Goal: Task Accomplishment & Management: Use online tool/utility

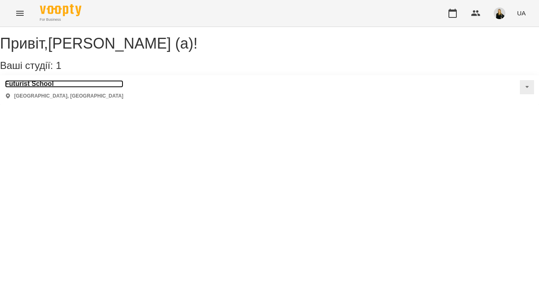
click at [31, 88] on h3 "Futurist School" at bounding box center [64, 83] width 118 height 7
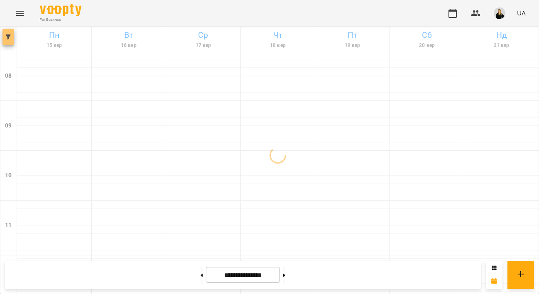
click at [7, 37] on icon "button" at bounding box center [8, 36] width 5 height 5
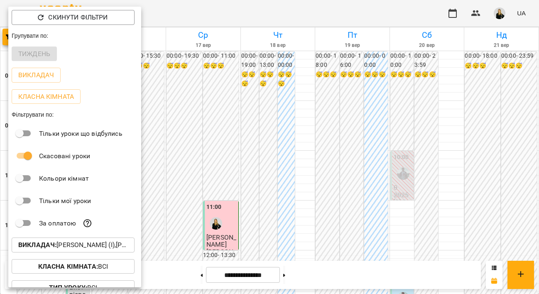
click at [56, 244] on b "Викладач :" at bounding box center [37, 245] width 38 height 8
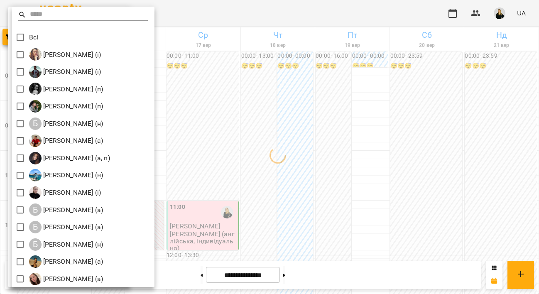
click at [47, 15] on input "text" at bounding box center [89, 15] width 118 height 12
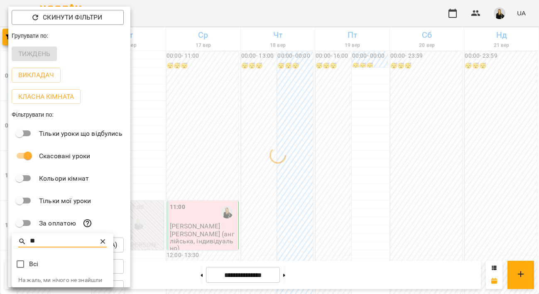
type input "*"
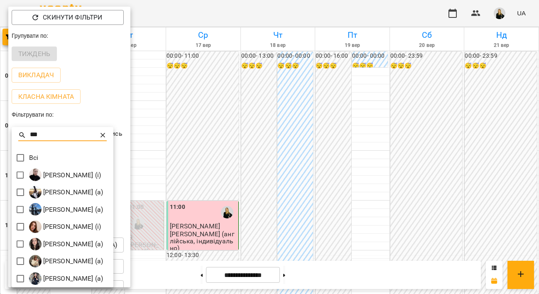
type input "***"
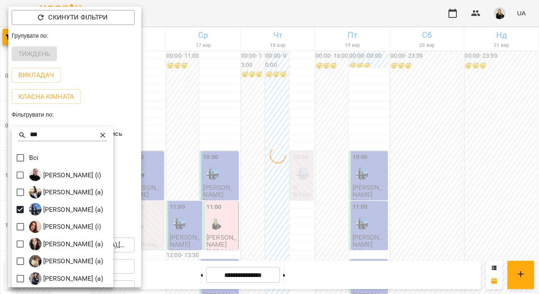
click at [226, 5] on div at bounding box center [269, 147] width 539 height 294
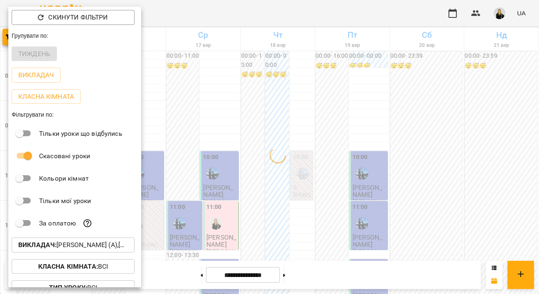
click at [226, 6] on div at bounding box center [269, 147] width 539 height 294
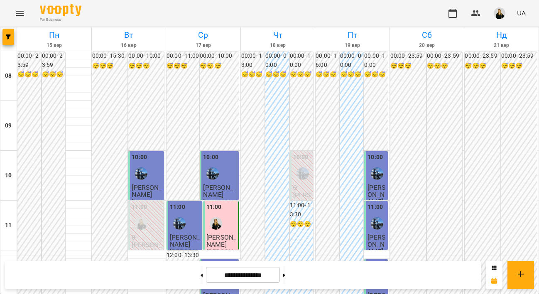
scroll to position [228, 0]
click at [285, 277] on button at bounding box center [284, 275] width 2 height 18
type input "**********"
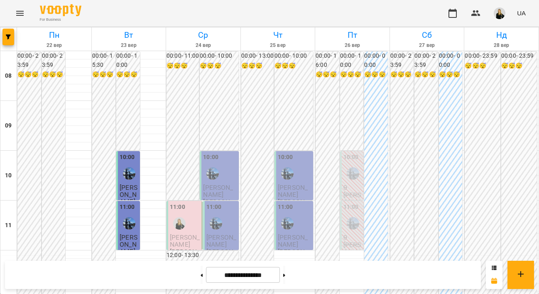
scroll to position [495, 0]
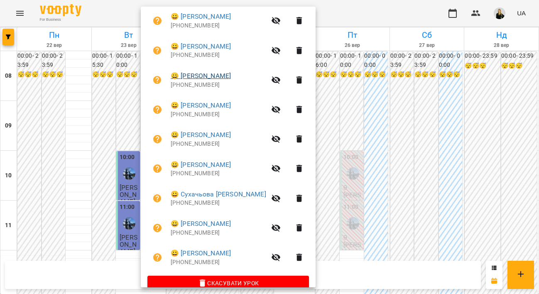
scroll to position [218, 0]
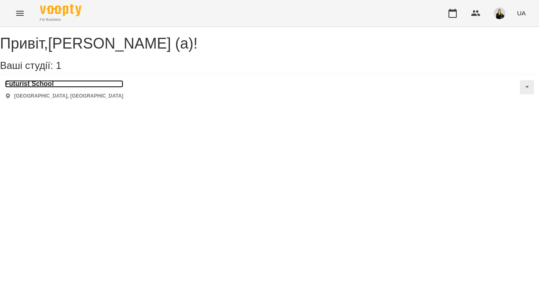
click at [52, 88] on h3 "Futurist School" at bounding box center [64, 83] width 118 height 7
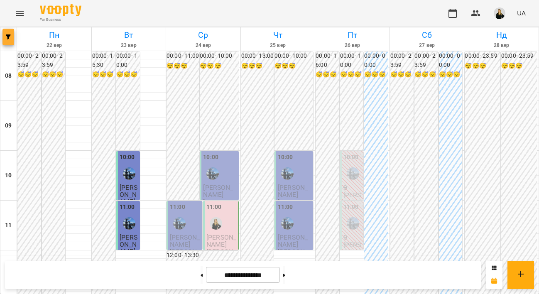
click at [7, 39] on button "button" at bounding box center [8, 37] width 12 height 17
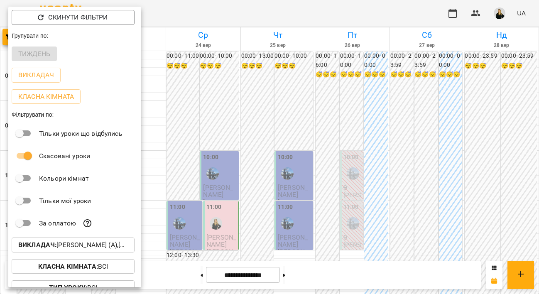
click at [42, 243] on p "Викладач : [PERSON_NAME] (а),[PERSON_NAME] (а)" at bounding box center [73, 245] width 110 height 10
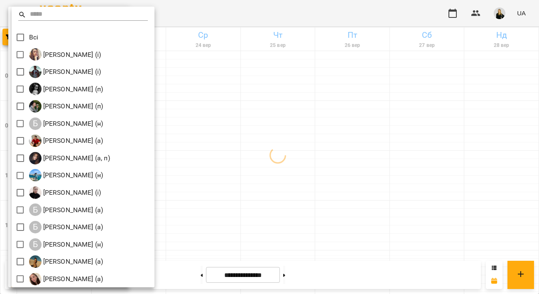
click at [56, 14] on input "text" at bounding box center [89, 15] width 118 height 12
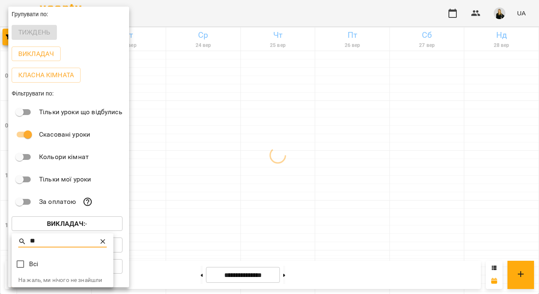
type input "*"
type input "***"
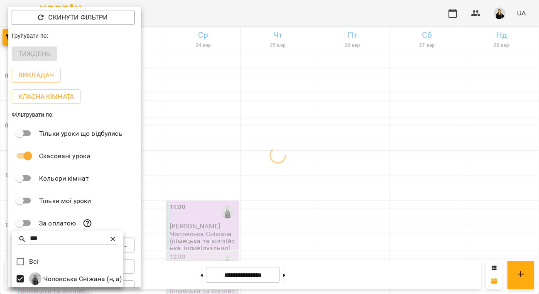
click at [271, 0] on div at bounding box center [269, 147] width 539 height 294
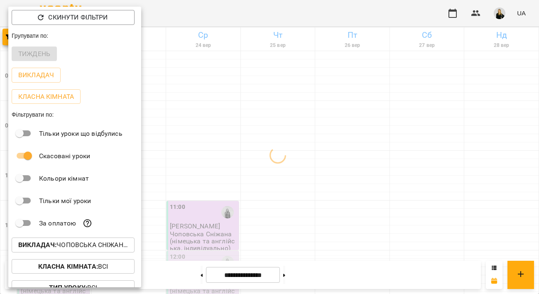
click at [284, 20] on div at bounding box center [269, 147] width 539 height 294
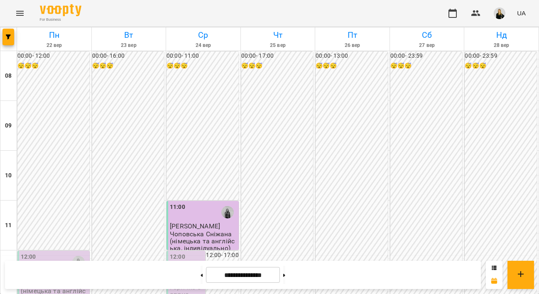
scroll to position [451, 0]
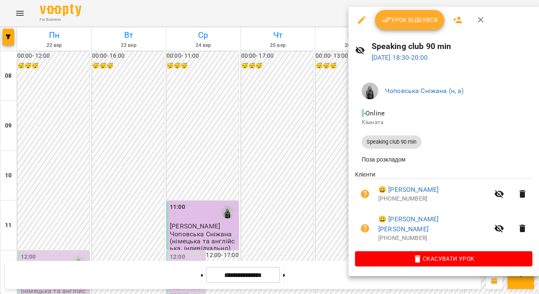
click at [312, 20] on div at bounding box center [269, 147] width 539 height 294
